Goal: Task Accomplishment & Management: Complete application form

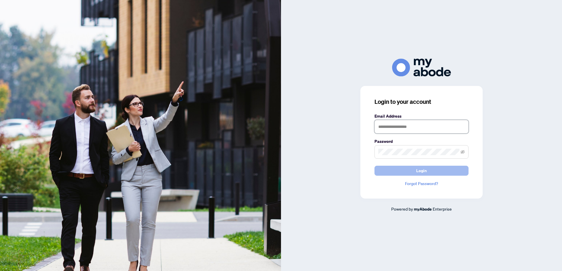
type input "**********"
click at [435, 173] on button "Login" at bounding box center [421, 171] width 94 height 10
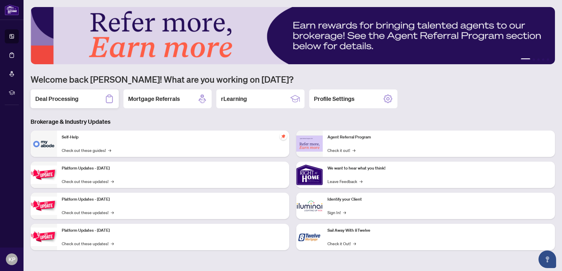
click at [66, 98] on h2 "Deal Processing" at bounding box center [56, 99] width 43 height 8
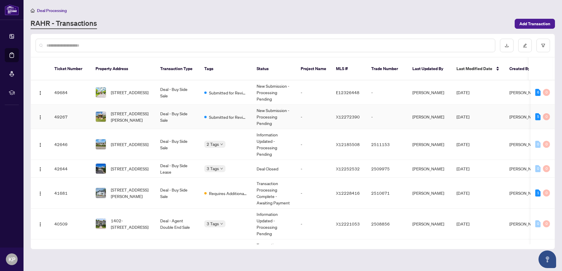
click at [240, 118] on td "Submitted for Review" at bounding box center [225, 117] width 52 height 24
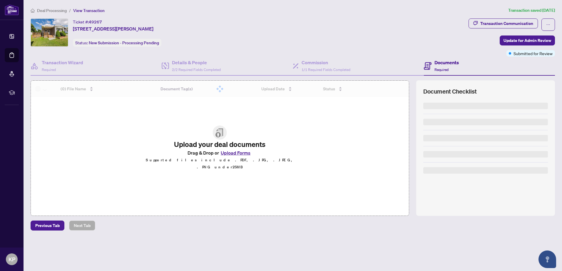
click at [441, 68] on span "Required" at bounding box center [441, 70] width 14 height 4
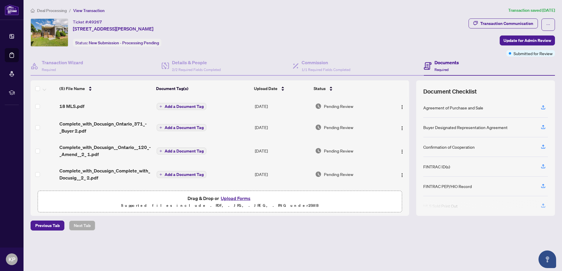
click at [235, 195] on button "Upload Forms" at bounding box center [235, 199] width 33 height 8
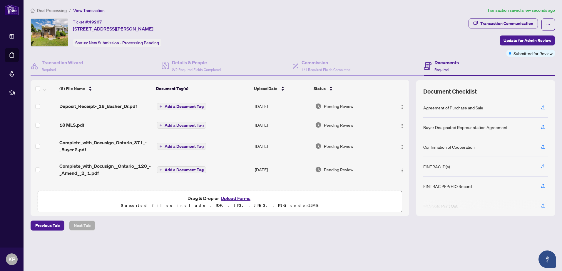
click at [331, 56] on div "Ticket #: 49267 18 Basher Dr, Hamilton Township, Ontario K9A 4J7, Canada Status…" at bounding box center [248, 38] width 438 height 38
click at [320, 58] on div "Commission 1/1 Required Fields Completed" at bounding box center [358, 66] width 131 height 19
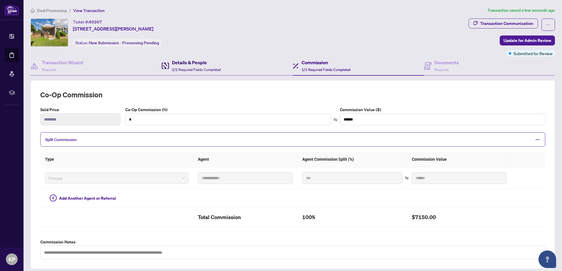
click at [205, 65] on h4 "Details & People" at bounding box center [196, 62] width 49 height 7
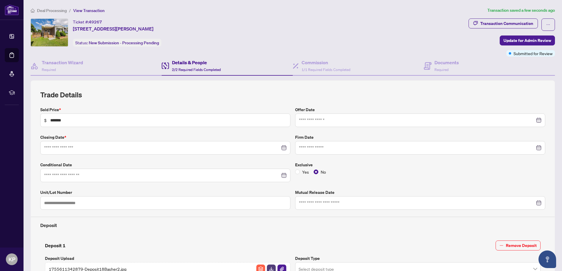
type input "**********"
click at [54, 9] on span "Deal Processing" at bounding box center [52, 10] width 30 height 5
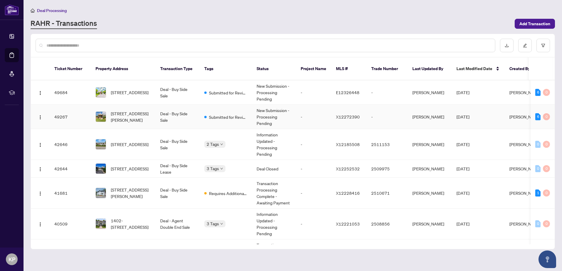
click at [187, 115] on td "Deal - Buy Side Sale" at bounding box center [177, 117] width 44 height 24
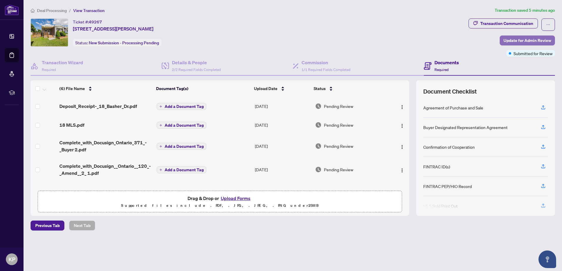
click at [529, 40] on span "Update for Admin Review" at bounding box center [527, 40] width 48 height 9
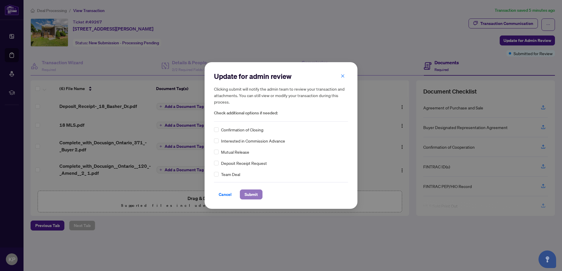
click at [249, 194] on span "Submit" at bounding box center [250, 194] width 13 height 9
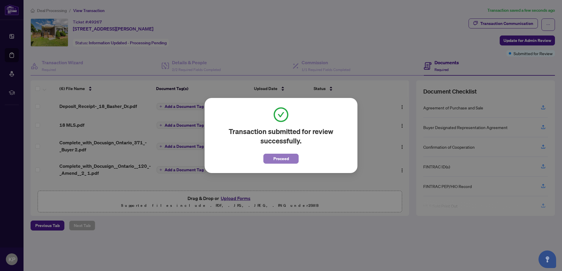
click at [279, 157] on span "Proceed" at bounding box center [281, 158] width 16 height 9
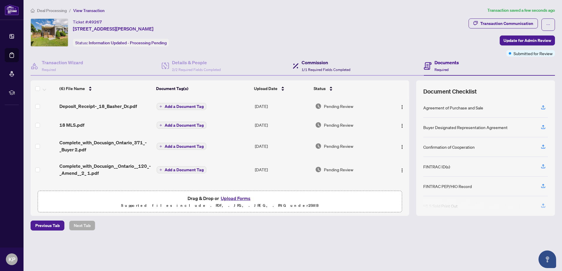
click at [332, 64] on h4 "Commission" at bounding box center [325, 62] width 49 height 7
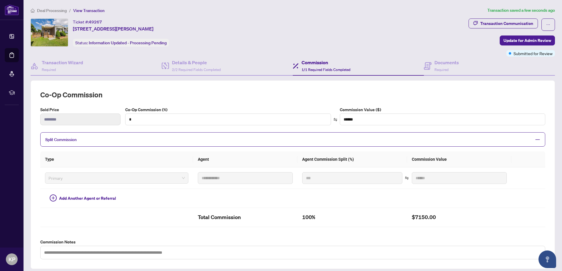
click at [38, 8] on span "Deal Processing" at bounding box center [52, 10] width 30 height 5
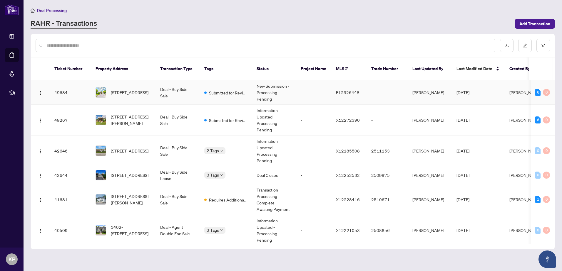
click at [202, 92] on td "Submitted for Review" at bounding box center [225, 92] width 52 height 24
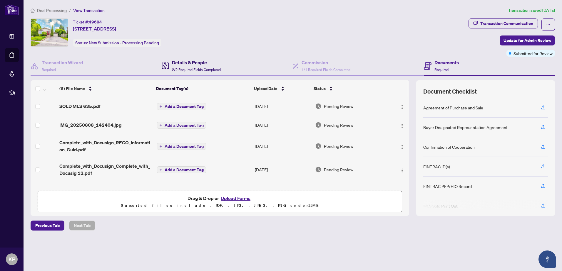
click at [200, 63] on h4 "Details & People" at bounding box center [196, 62] width 49 height 7
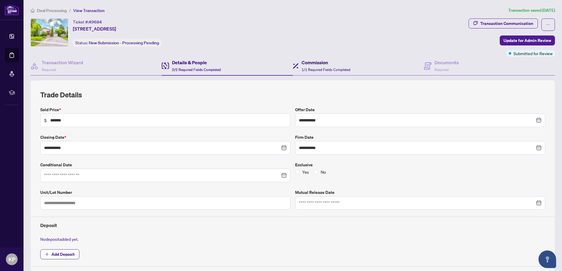
click at [321, 71] on span "1/1 Required Fields Completed" at bounding box center [325, 70] width 49 height 4
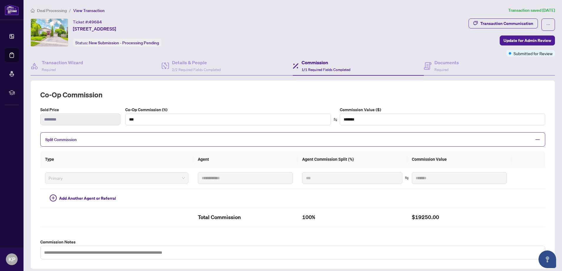
click at [46, 12] on span "Deal Processing" at bounding box center [52, 10] width 30 height 5
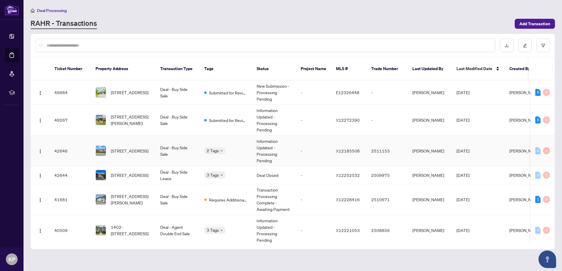
click at [199, 152] on td "Deal - Buy Side Sale" at bounding box center [177, 151] width 44 height 31
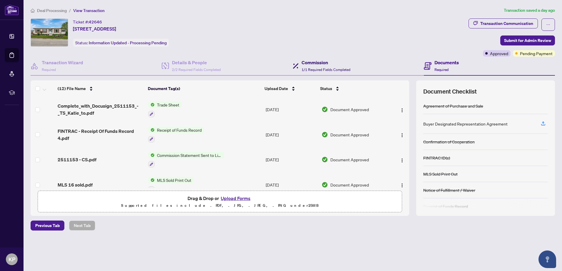
click at [316, 64] on h4 "Commission" at bounding box center [325, 62] width 49 height 7
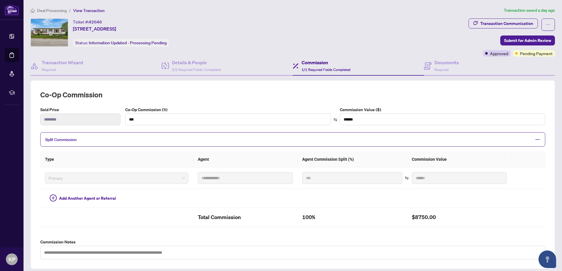
click at [53, 9] on span "Deal Processing" at bounding box center [52, 10] width 30 height 5
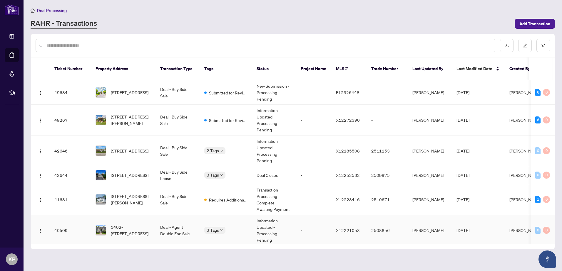
click at [200, 220] on td "3 Tags" at bounding box center [225, 230] width 52 height 31
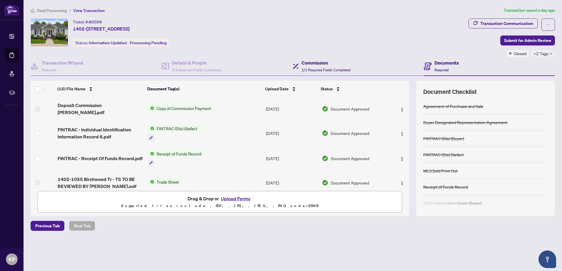
click at [309, 64] on h4 "Commission" at bounding box center [325, 62] width 49 height 7
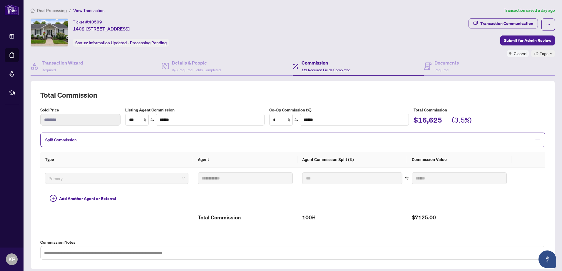
click at [53, 9] on span "Deal Processing" at bounding box center [52, 10] width 30 height 5
